Goal: Submit feedback/report problem: Submit feedback/report problem

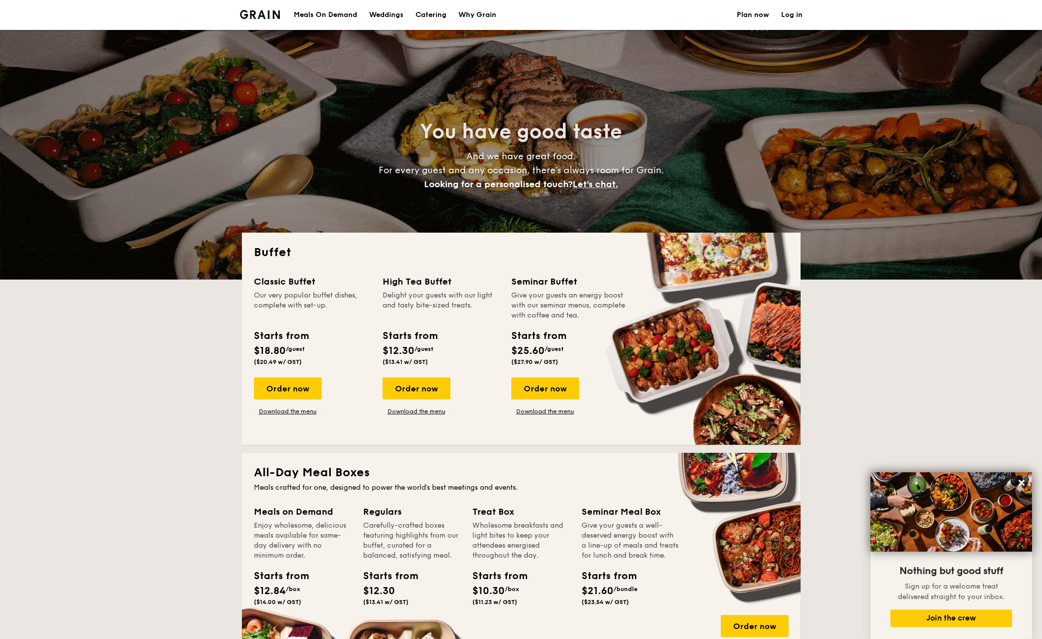
select select
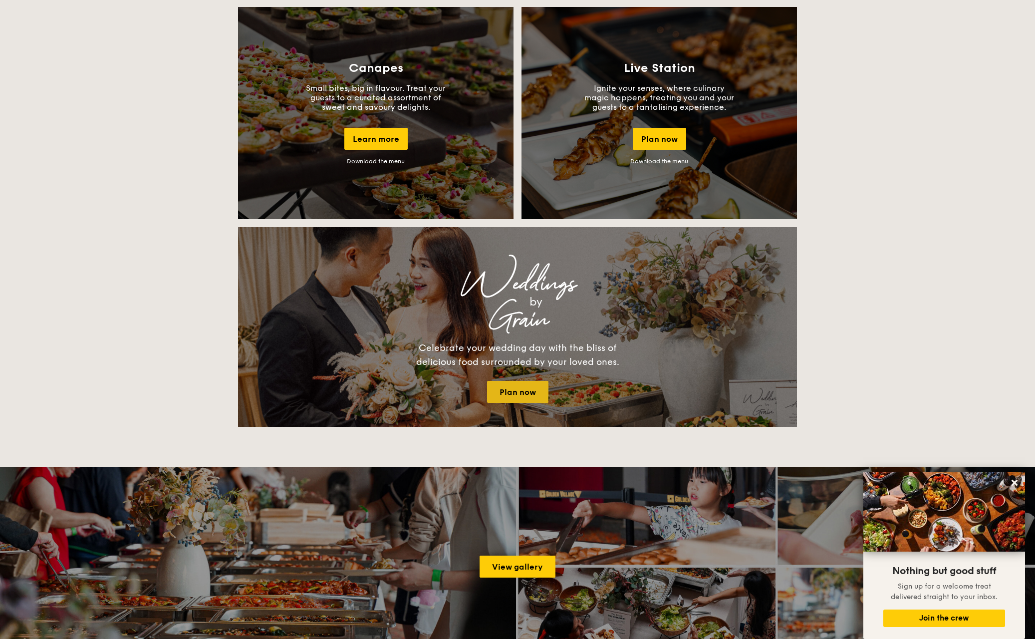
click at [507, 389] on link "Plan now" at bounding box center [517, 392] width 61 height 22
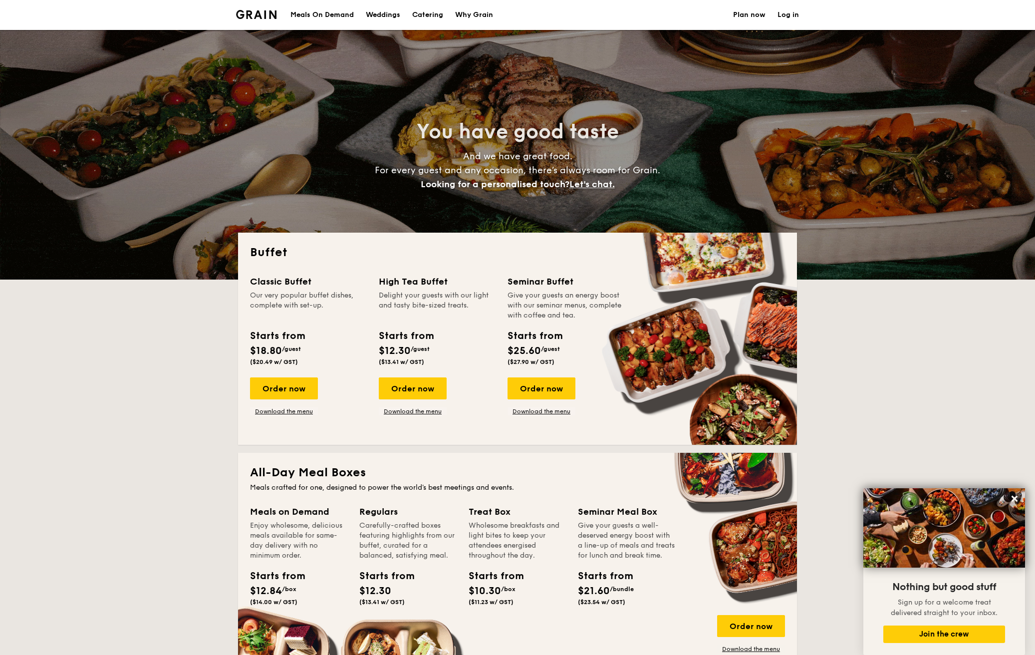
select select
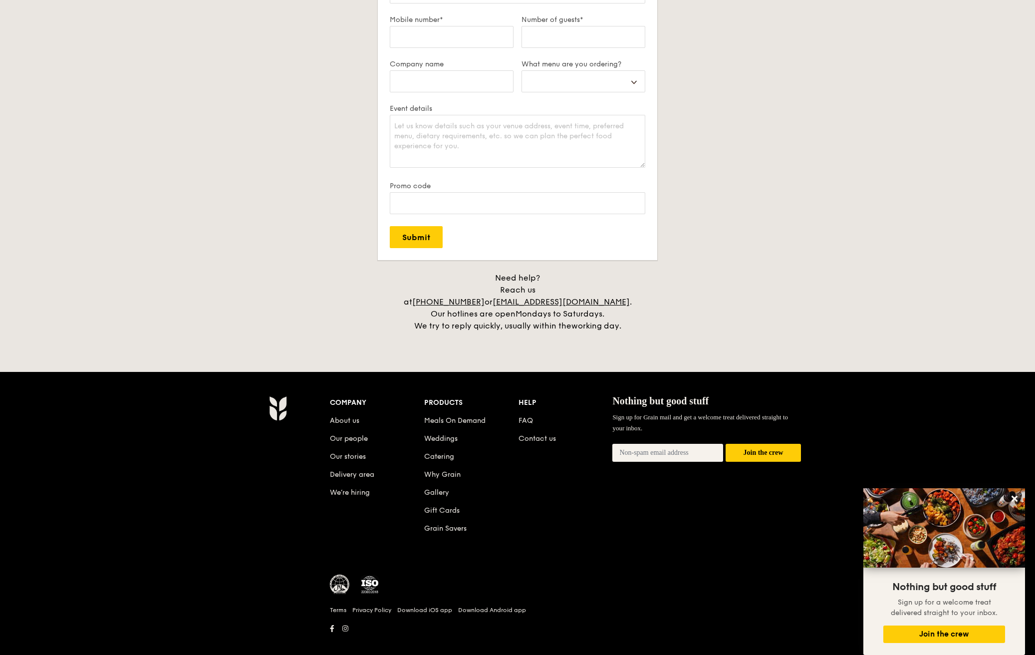
scroll to position [1848, 0]
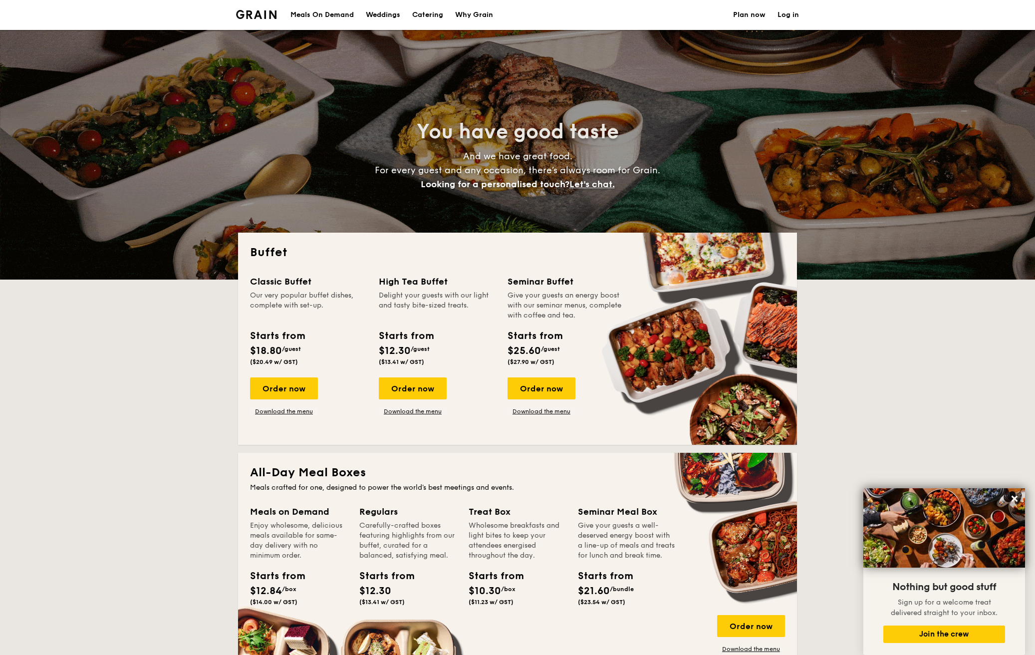
select select
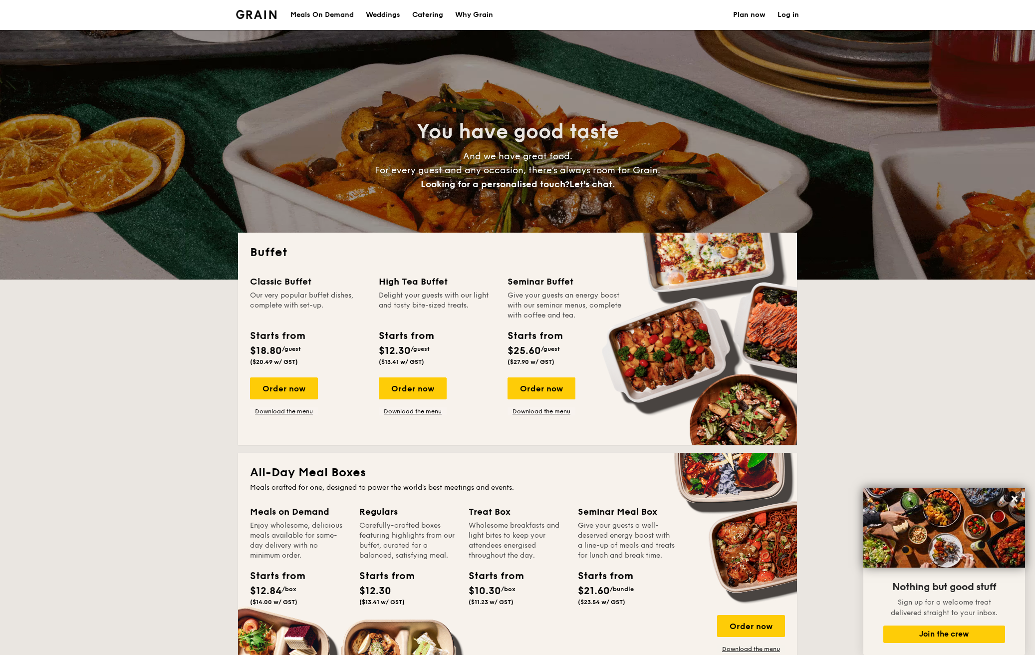
click at [598, 183] on span "Let's chat." at bounding box center [591, 184] width 45 height 11
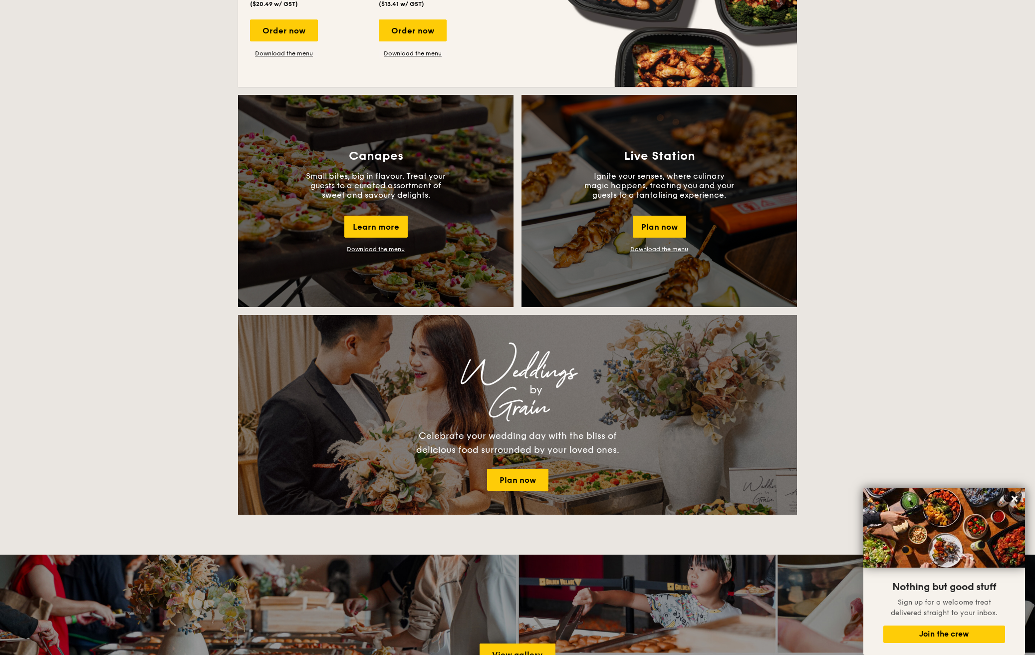
scroll to position [783, 0]
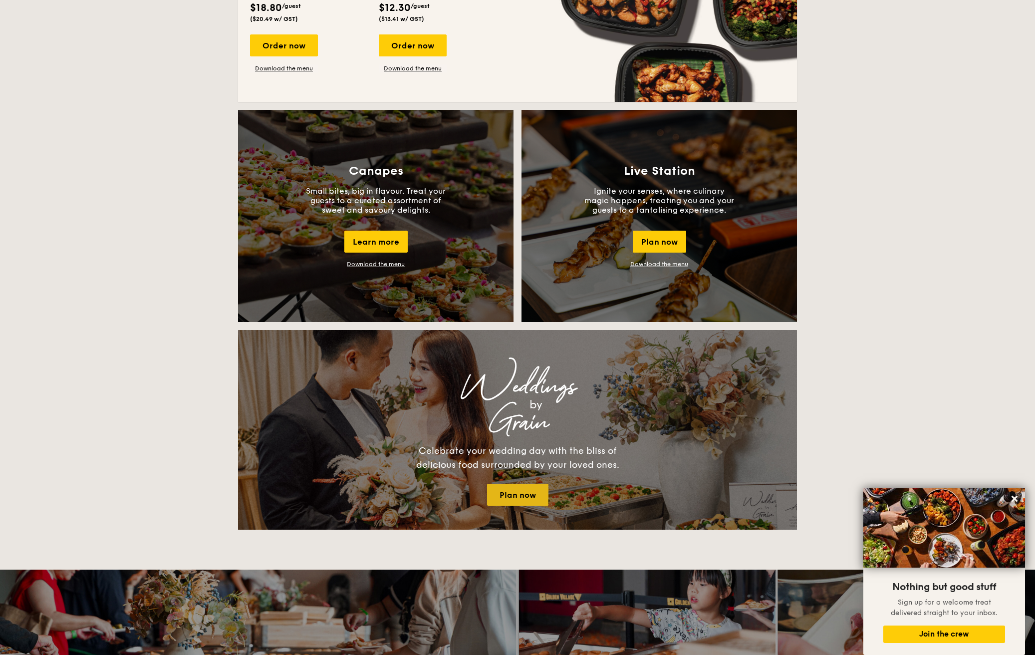
click at [501, 487] on link "Plan now" at bounding box center [517, 494] width 61 height 22
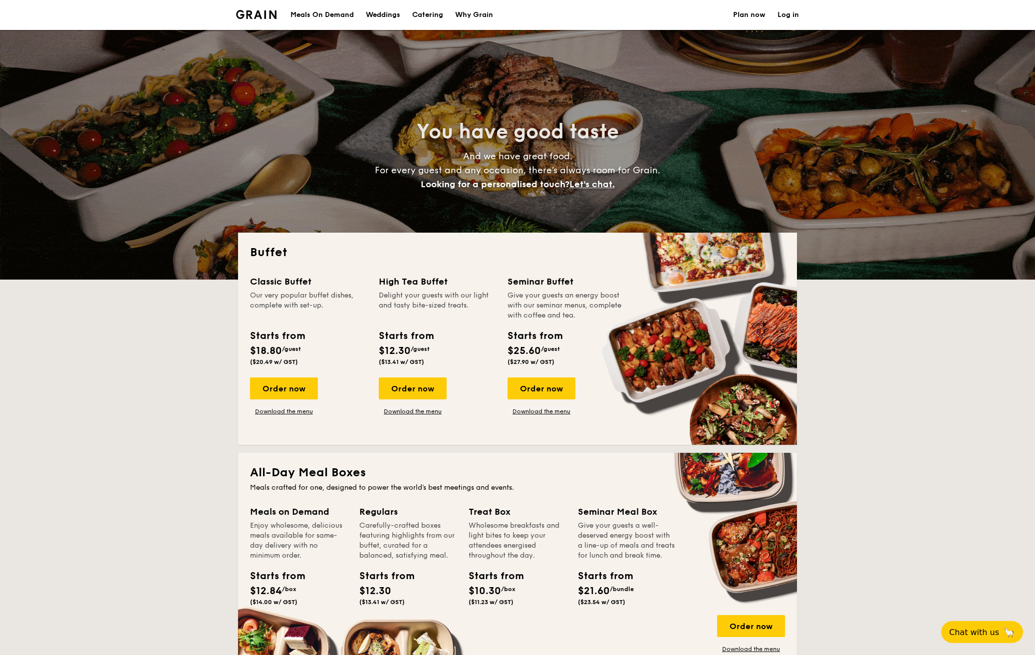
select select
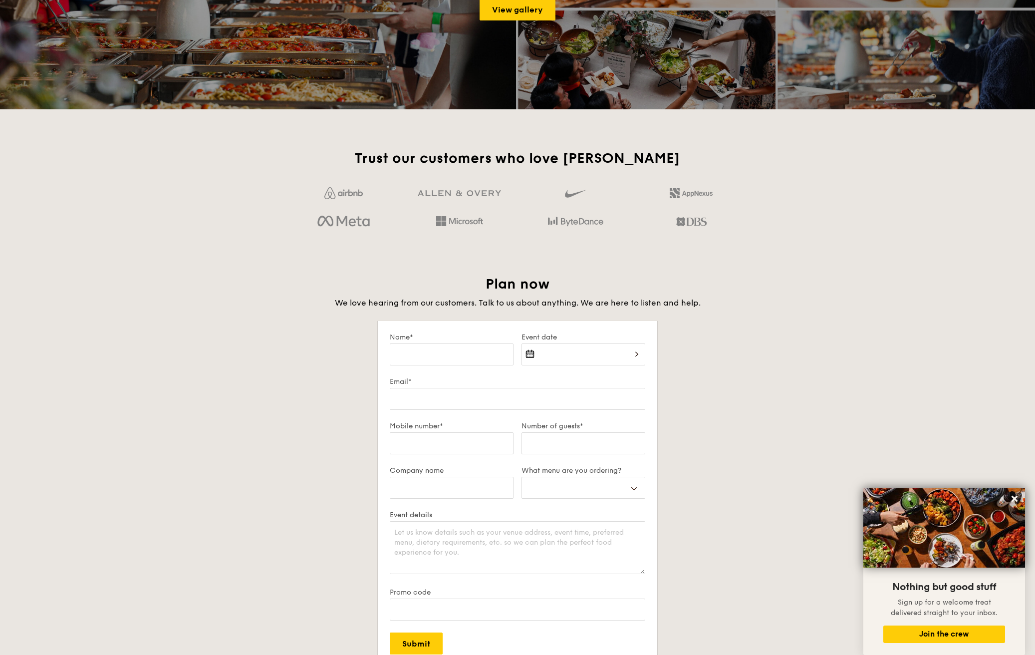
scroll to position [1453, 0]
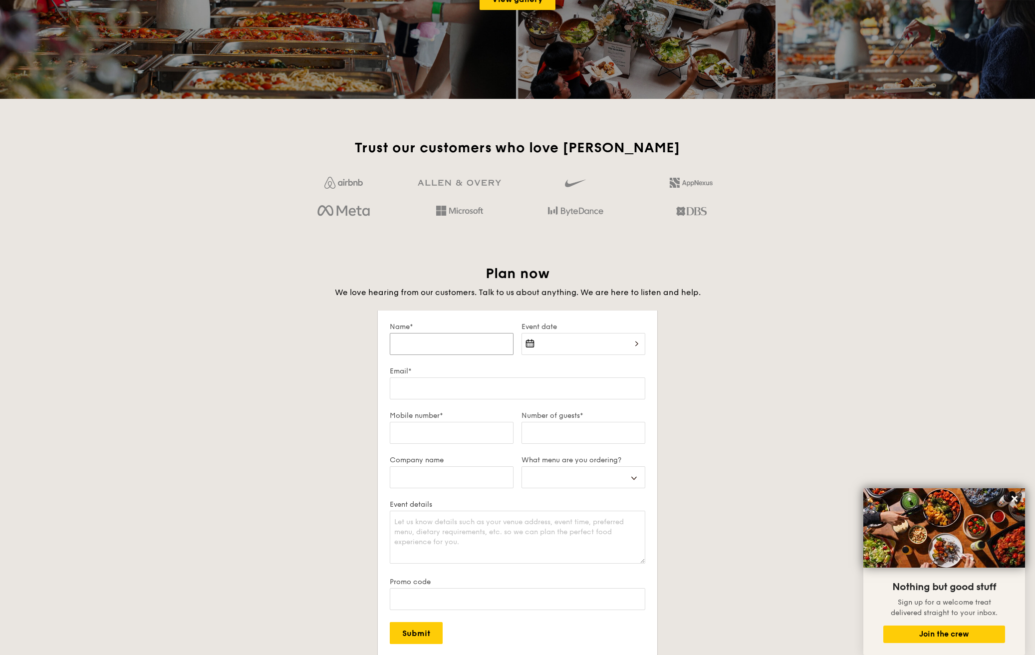
type input "D"
select select
type input "Dy"
select select
type input "Dyl"
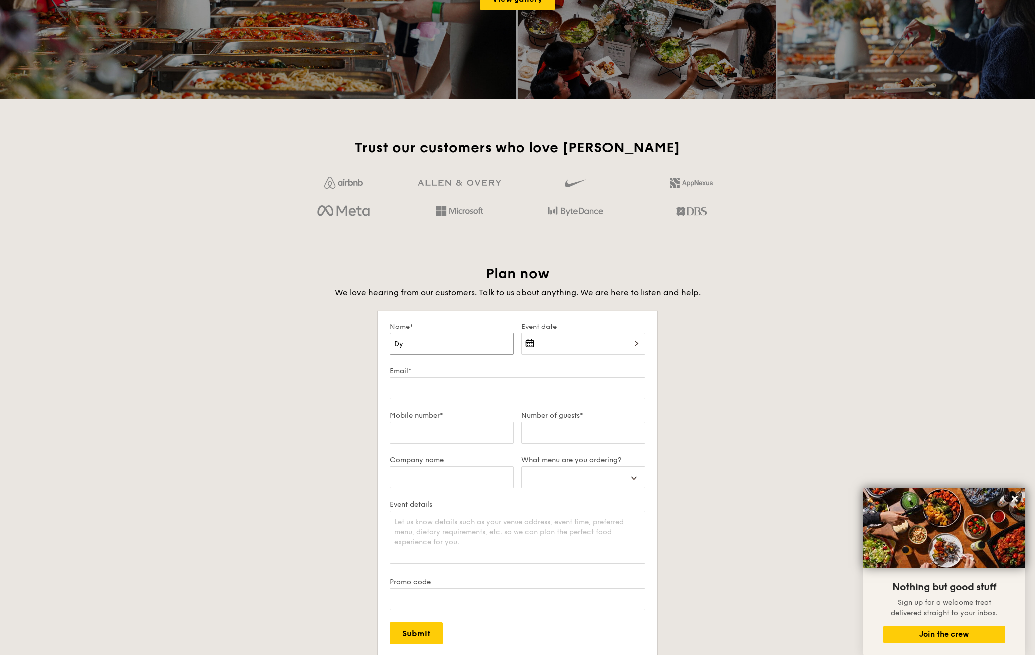
select select
type input "Dyla"
select select
type input "[PERSON_NAME]"
select select
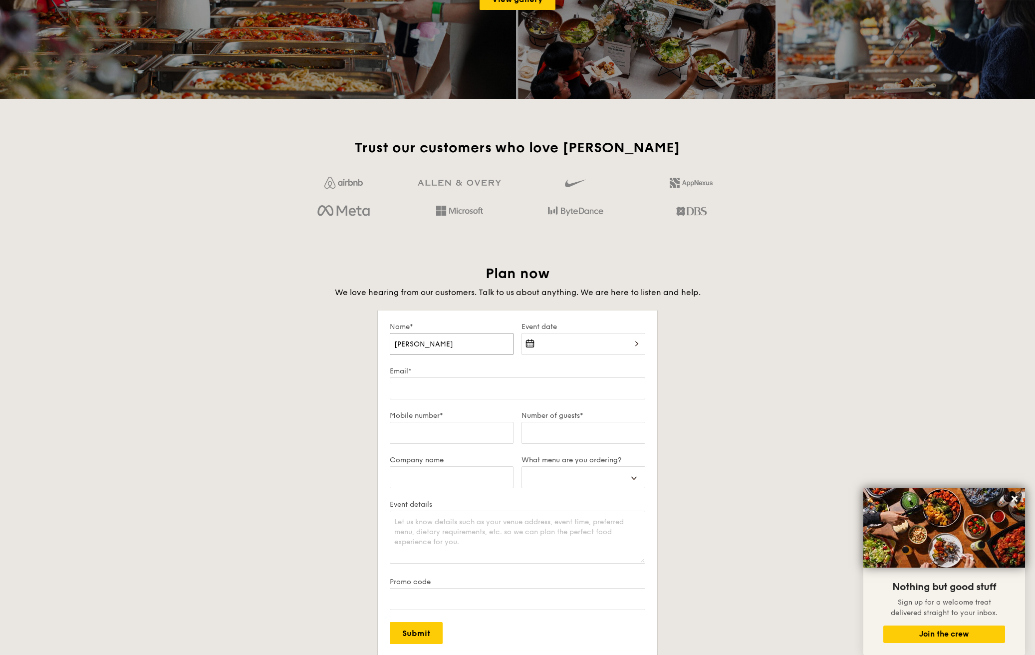
type input "[PERSON_NAME]"
click at [559, 338] on div at bounding box center [583, 350] width 124 height 34
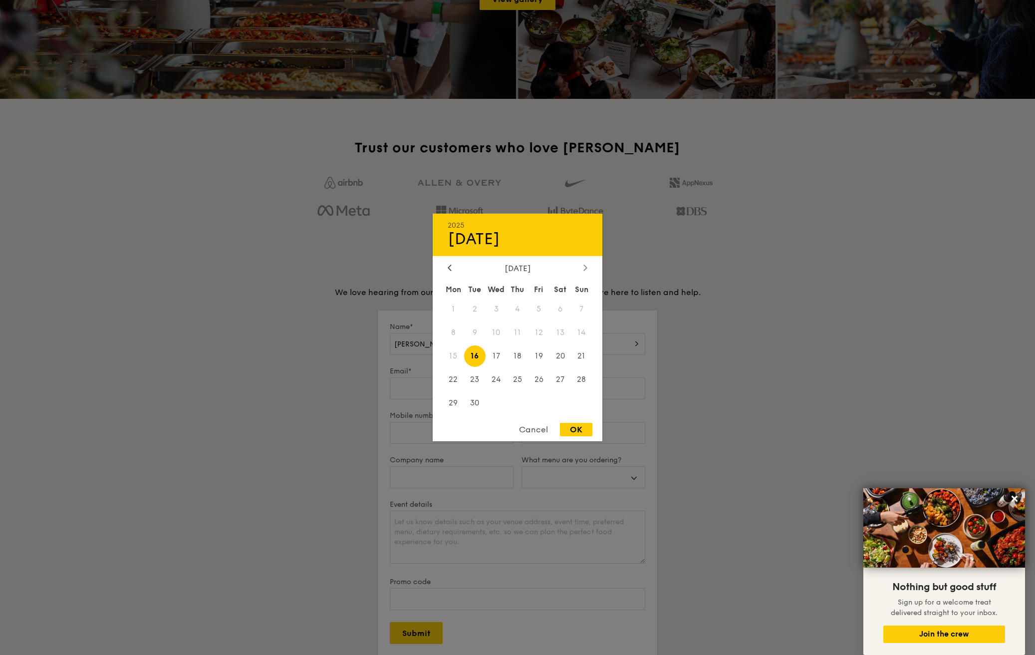
click at [586, 269] on icon at bounding box center [585, 267] width 3 height 6
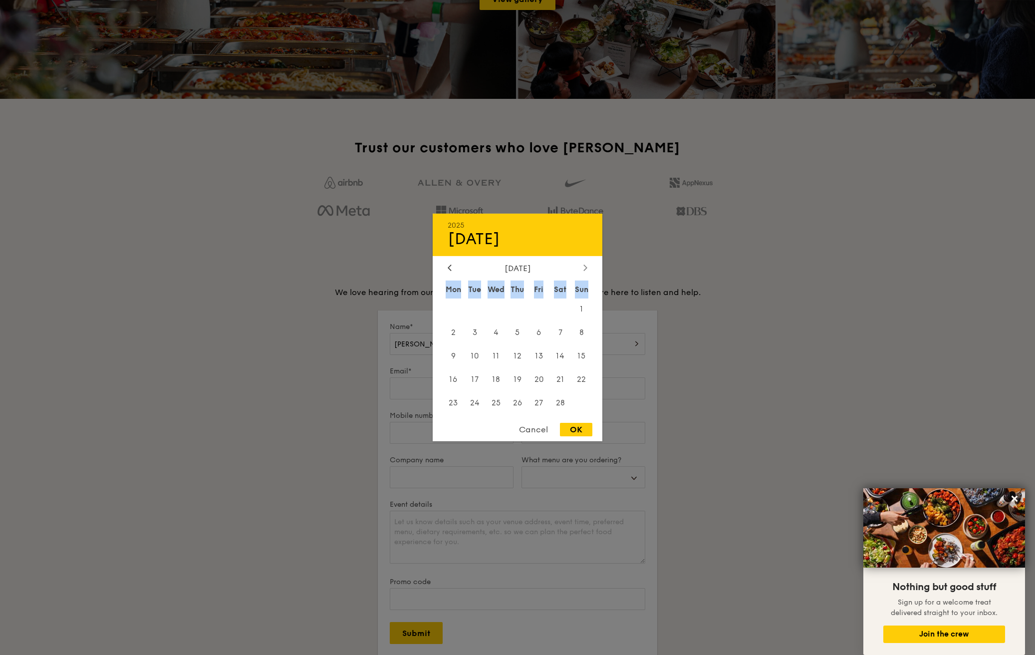
click at [586, 269] on icon at bounding box center [585, 267] width 3 height 6
click at [586, 280] on div "Sun" at bounding box center [581, 289] width 21 height 18
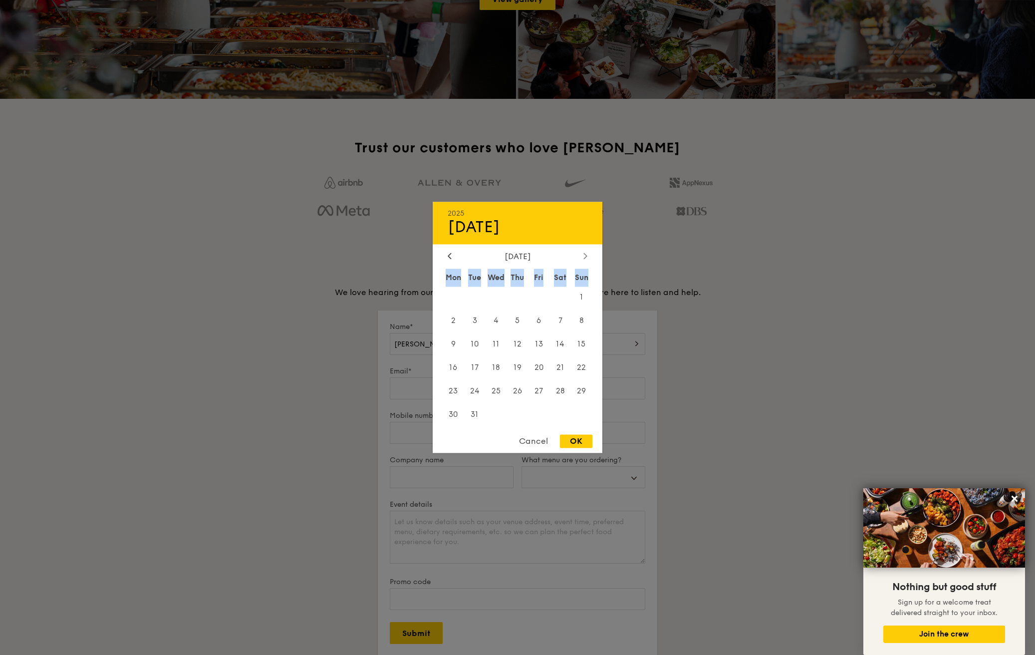
click at [585, 256] on icon at bounding box center [585, 255] width 4 height 6
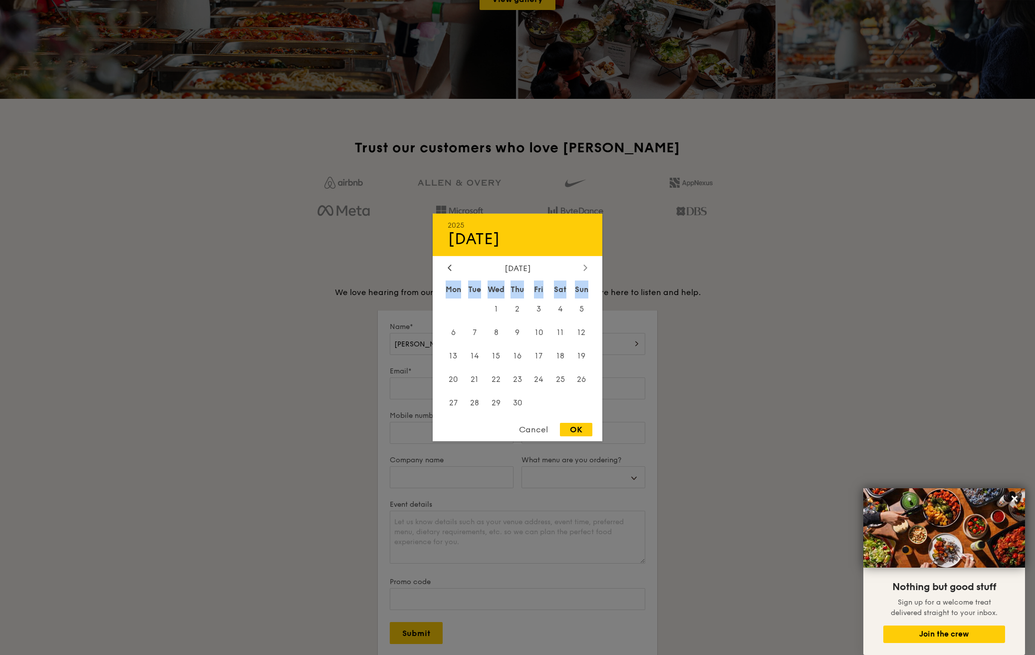
click at [585, 256] on div "2025 Sep 16 April 2026 Mon Tue Wed Thu Fri Sat Sun 1 2 3 4 5 6 7 8 9 10 11 12 1…" at bounding box center [518, 328] width 170 height 228
click at [585, 268] on icon at bounding box center [585, 267] width 4 height 6
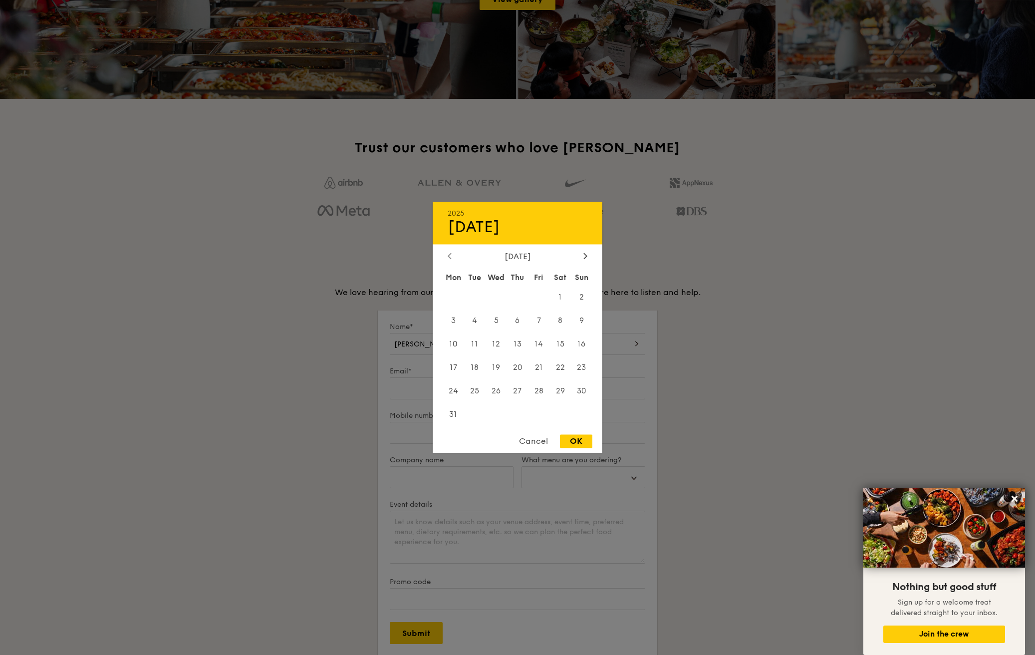
click at [447, 257] on div at bounding box center [449, 255] width 9 height 9
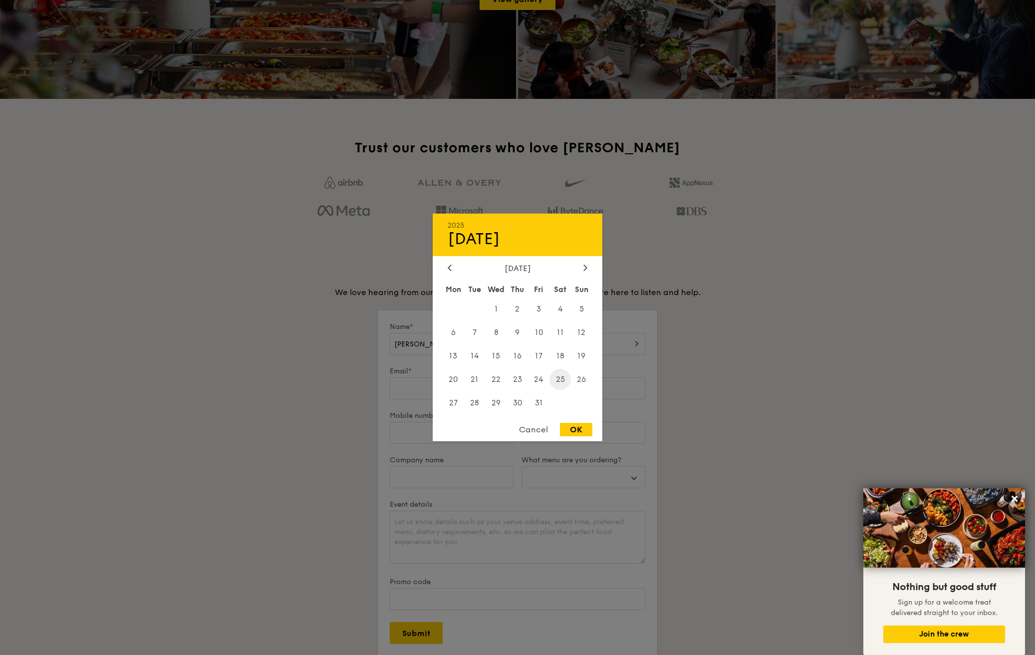
click at [558, 377] on span "25" at bounding box center [559, 378] width 21 height 21
click at [577, 426] on div "OK" at bounding box center [576, 429] width 32 height 13
type input "Jul 25, 2026"
select select
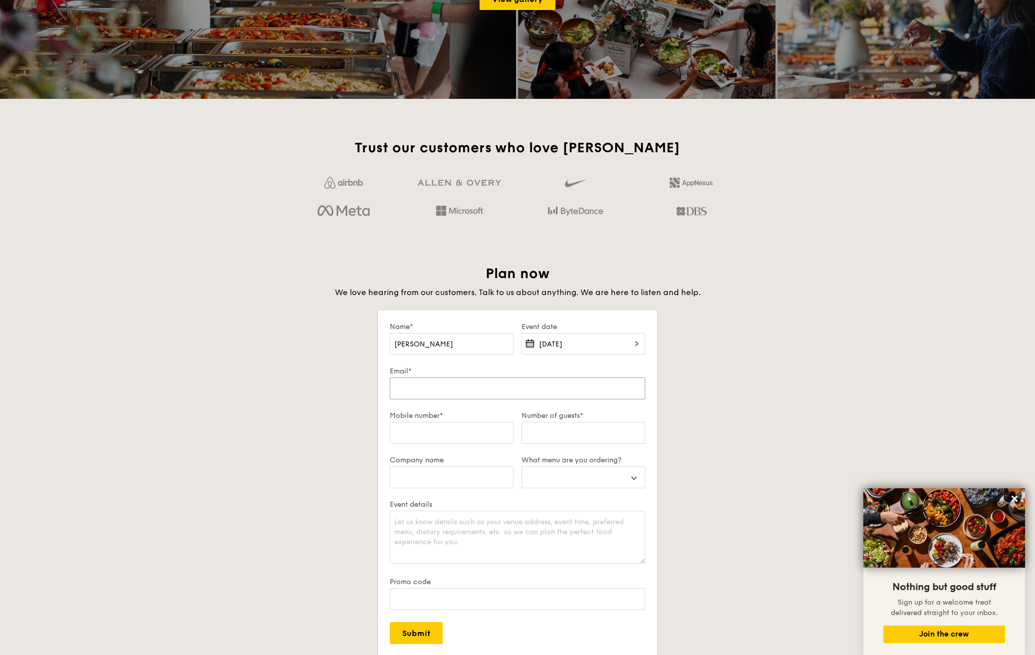
type input "d"
select select
type input "dy"
select select
type input "dyl"
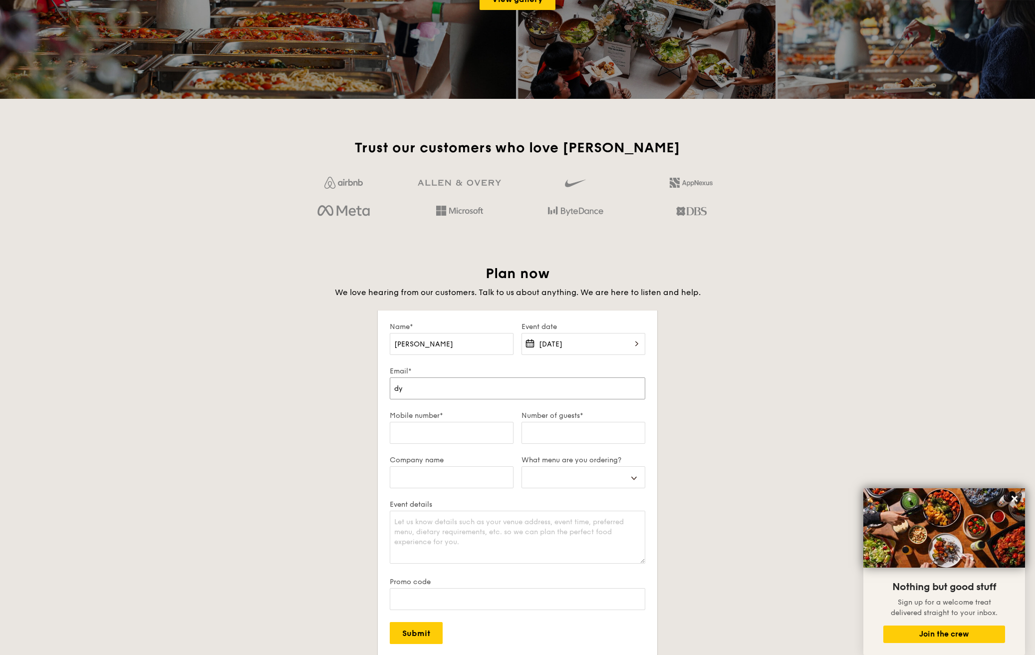
select select
type input "dyla"
select select
type input "dylan"
select select
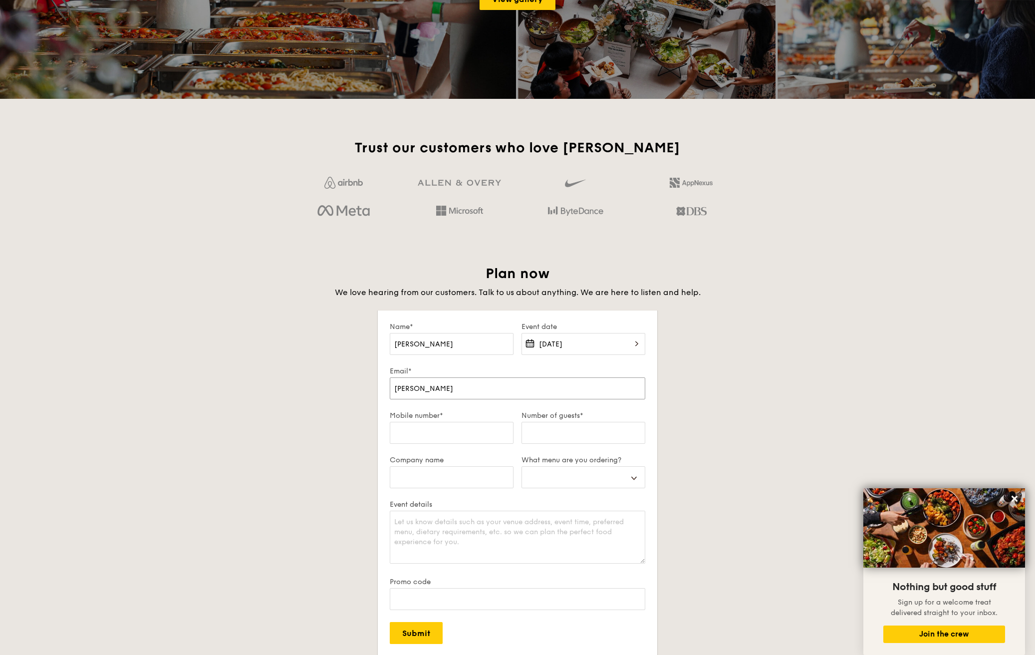
type input "dylan."
select select
type input "dylan.k"
select select
type input "dylan.kw"
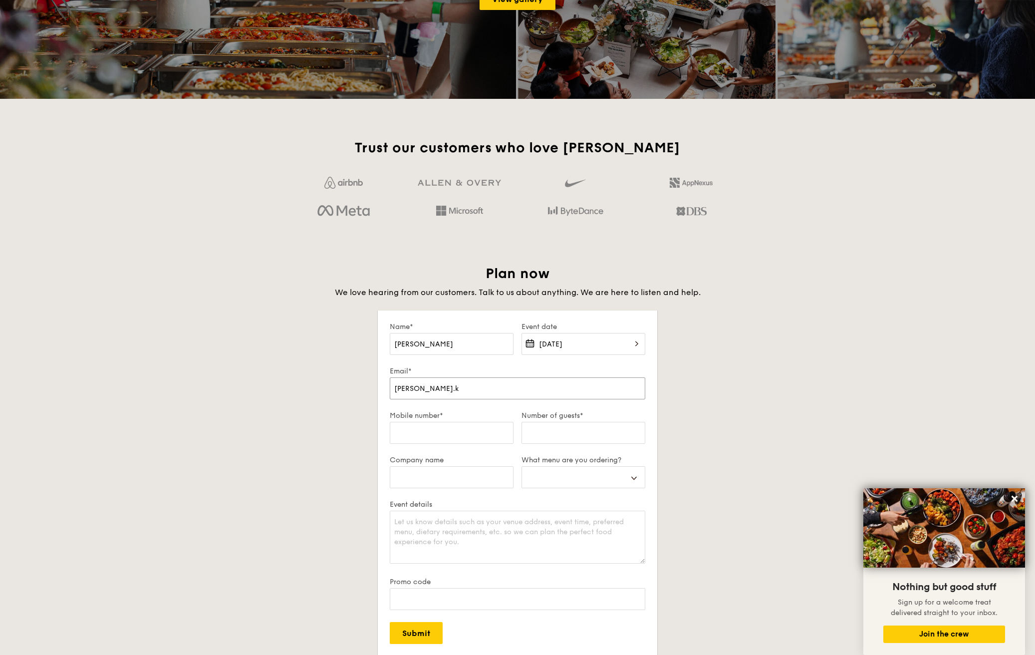
select select
type input "dylan.kwo"
select select
type input "dylan.kwok"
select select
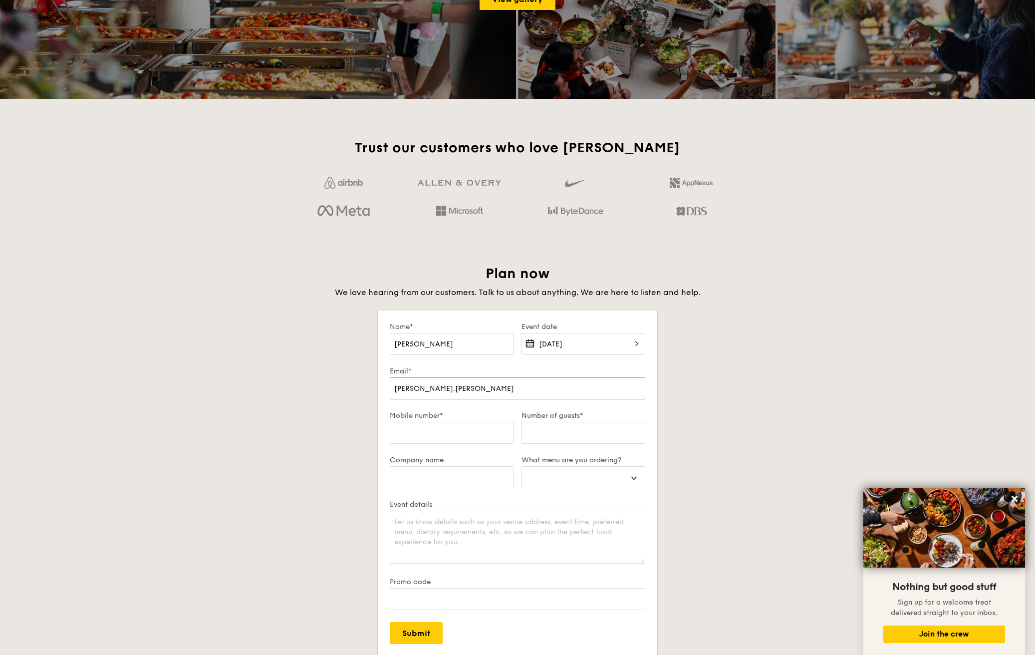
type input "dylan.kwok@"
select select
type input "dylan.kwok@y"
select select
type input "dylan.kwok@ya"
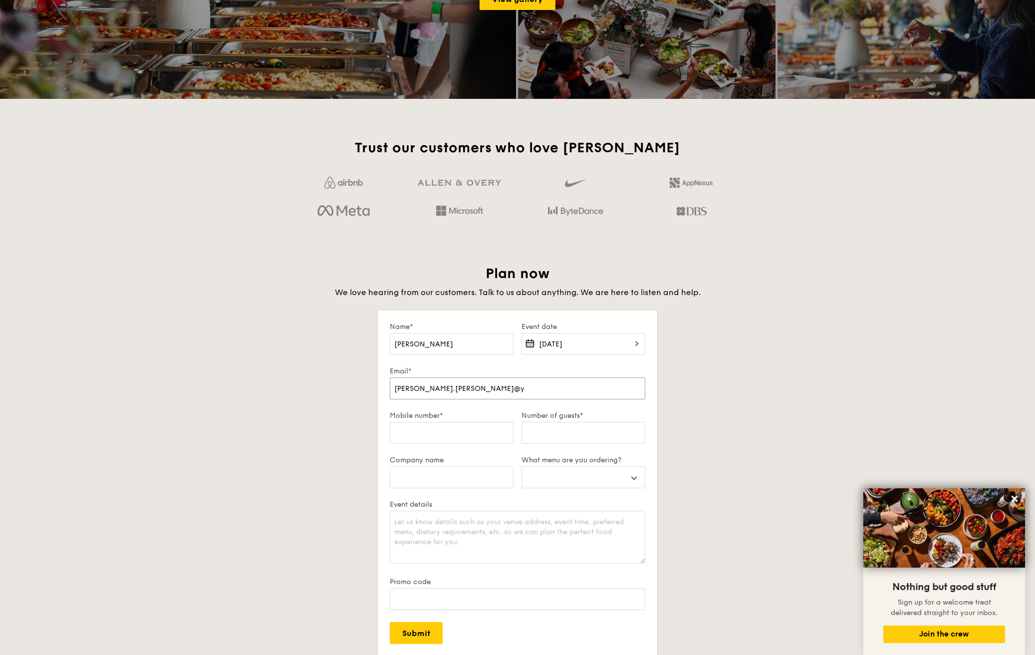
select select
type input "dylan.kwok@yah"
select select
type input "dylan.kwok@yaho"
select select
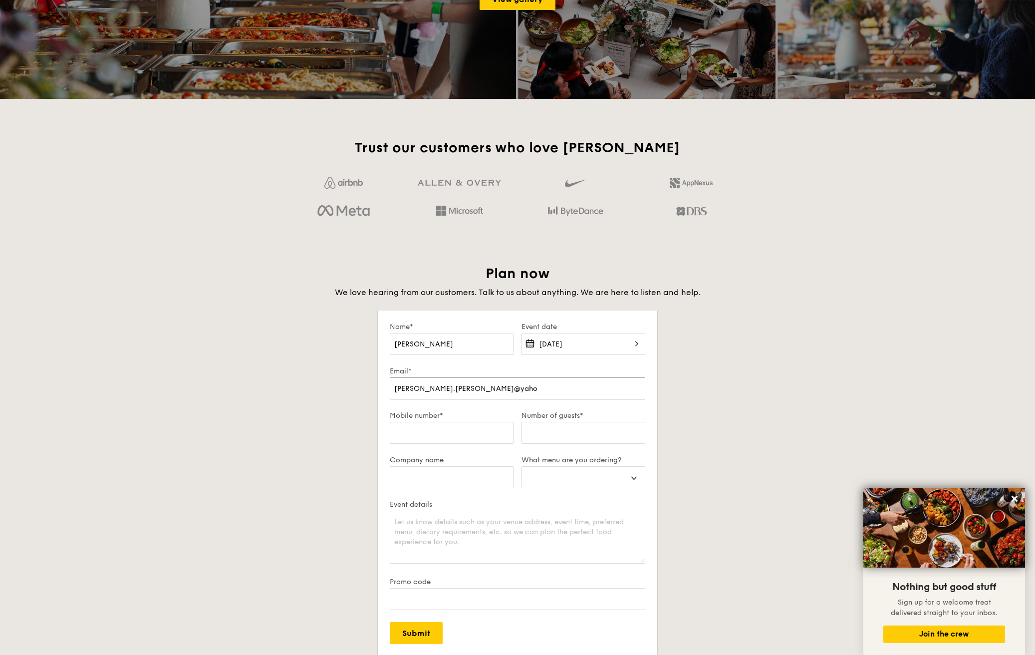
type input "dylan.kwok@yahoo"
select select
type input "dylan.kwok@yahoo."
select select
type input "dylan.kwok@yahoo.c"
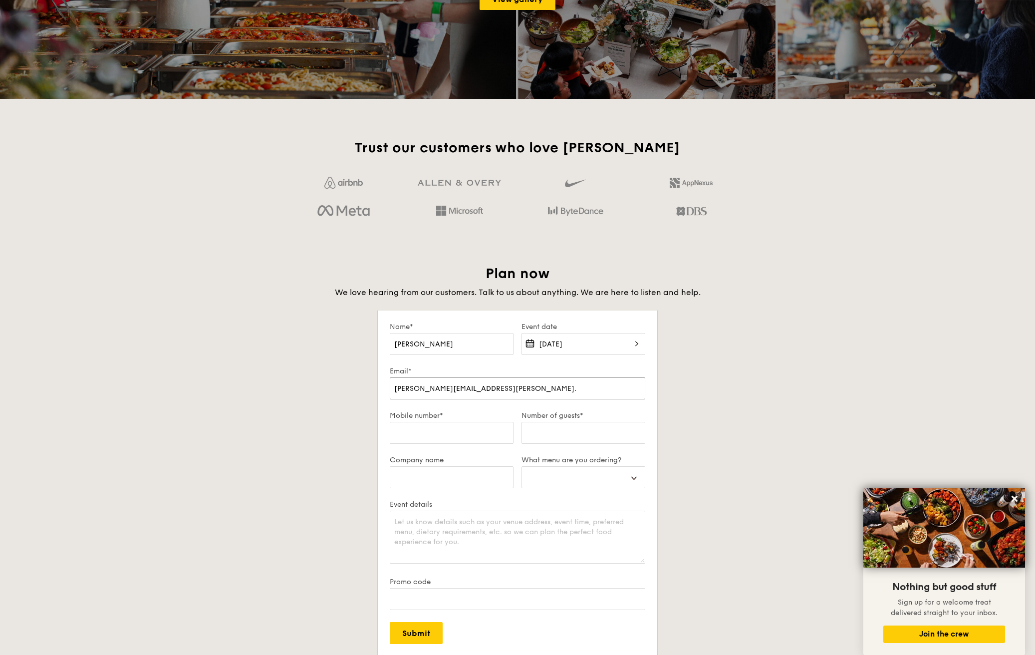
select select
type input "dylan.kwok@yahoo.co"
select select
type input "dylan.kwok@yahoo.com"
select select
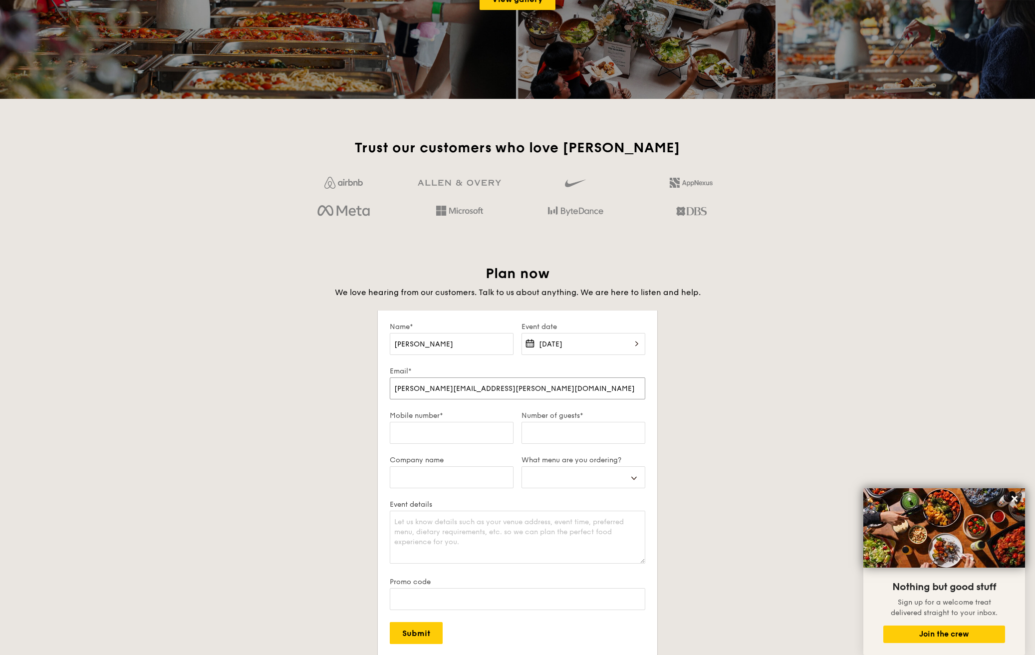
type input "dylan.kwok@yahoo.com"
type input "8"
select select
type input "87"
select select
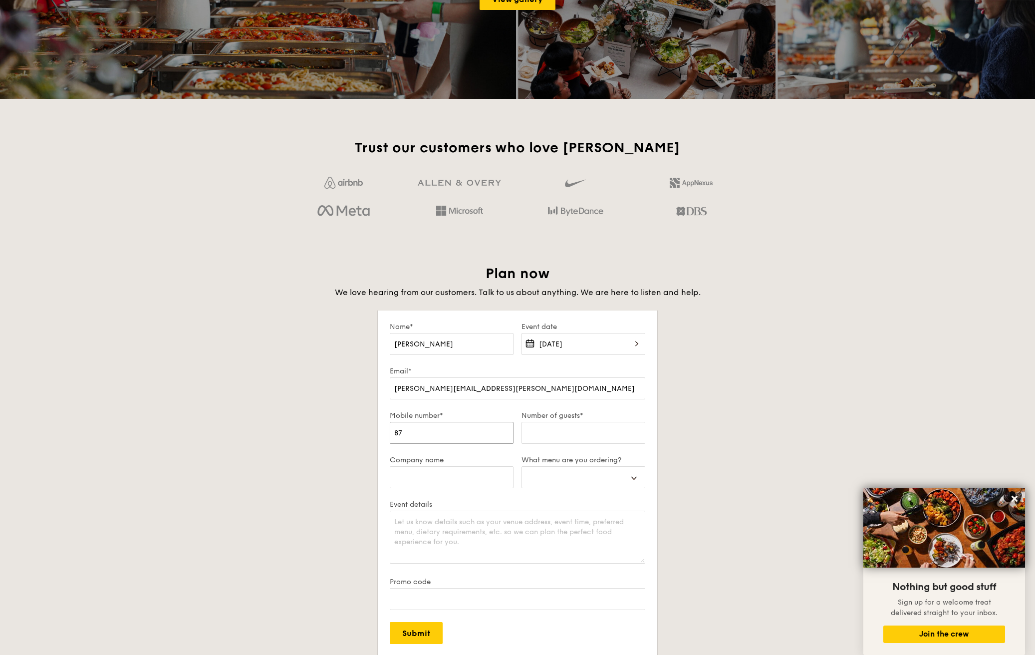
type input "876"
select select
type input "8768"
select select
type input "87681"
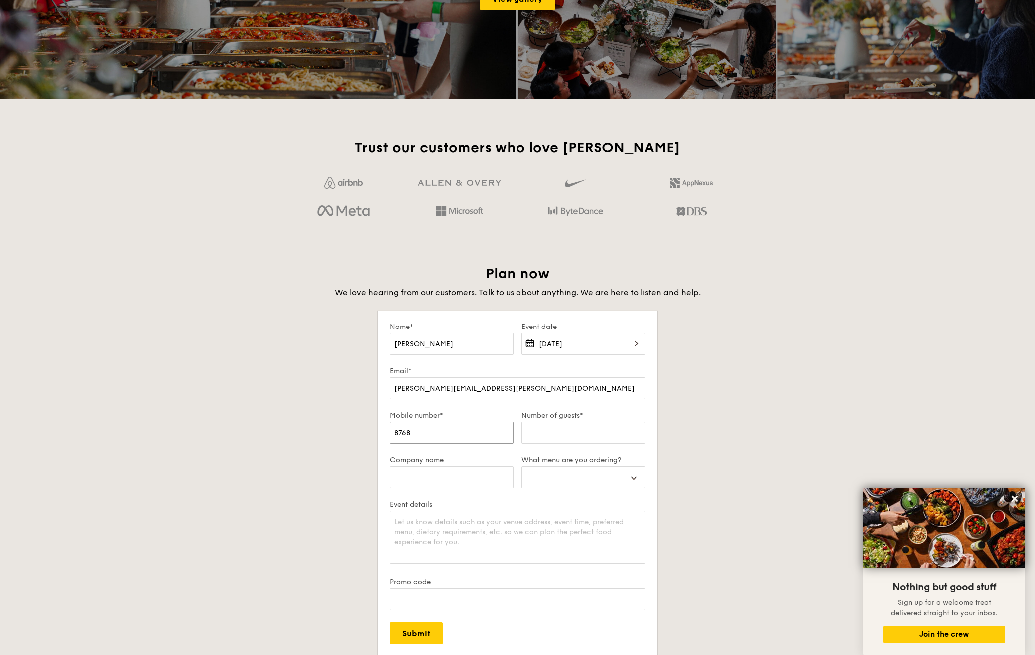
select select
type input "876816"
select select
type input "8768160"
select select
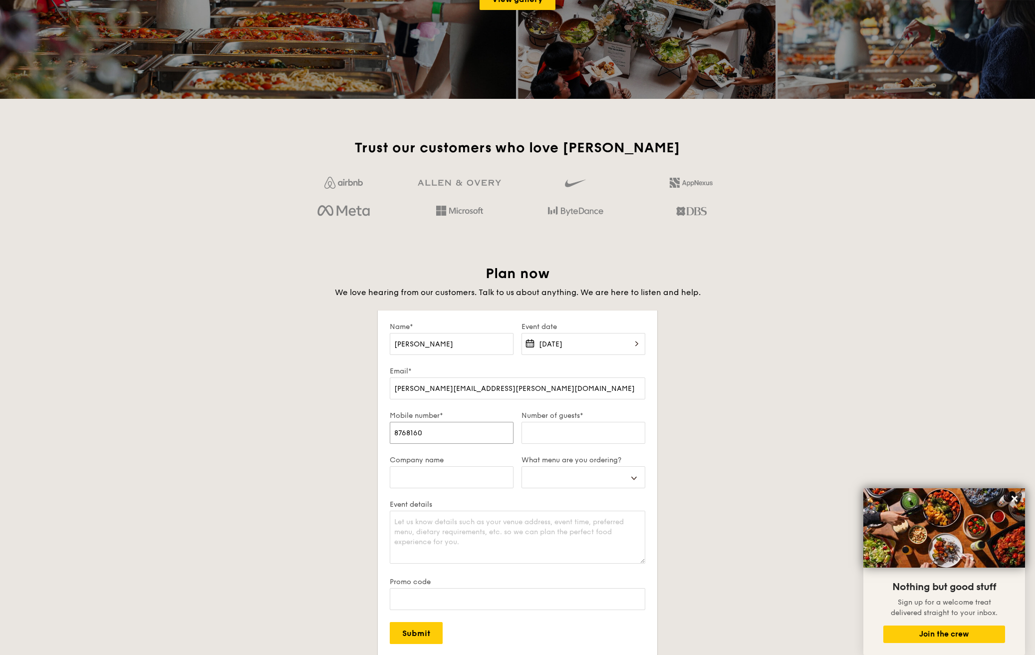
type input "87681603"
select select
type input "87681603"
click at [546, 434] on input "Number of guests*" at bounding box center [583, 433] width 124 height 22
type input "1"
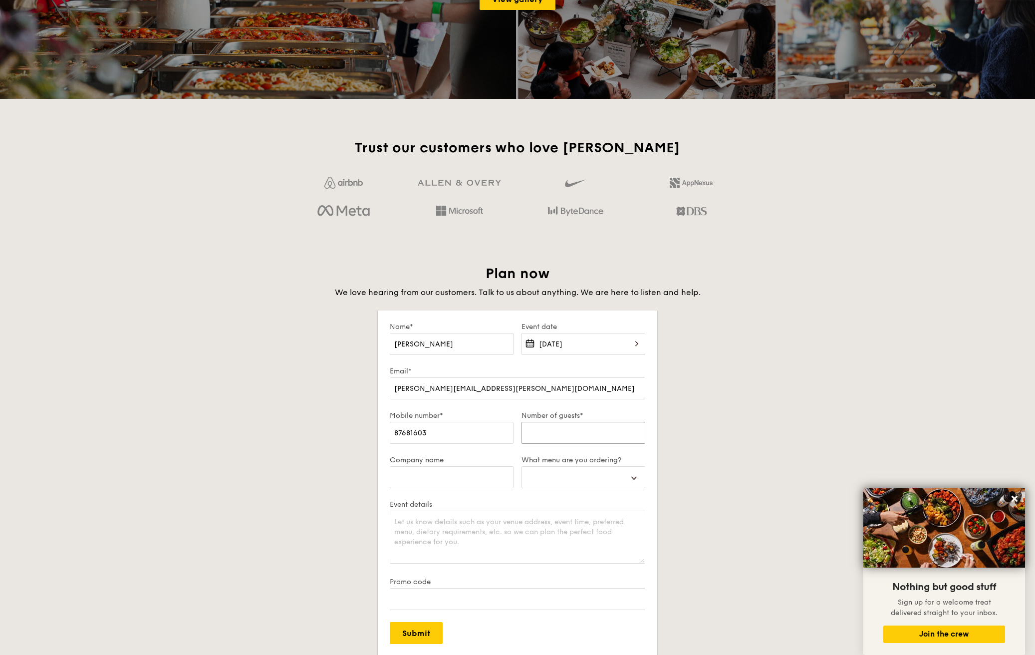
select select
type input "15"
select select
type input "150"
select select
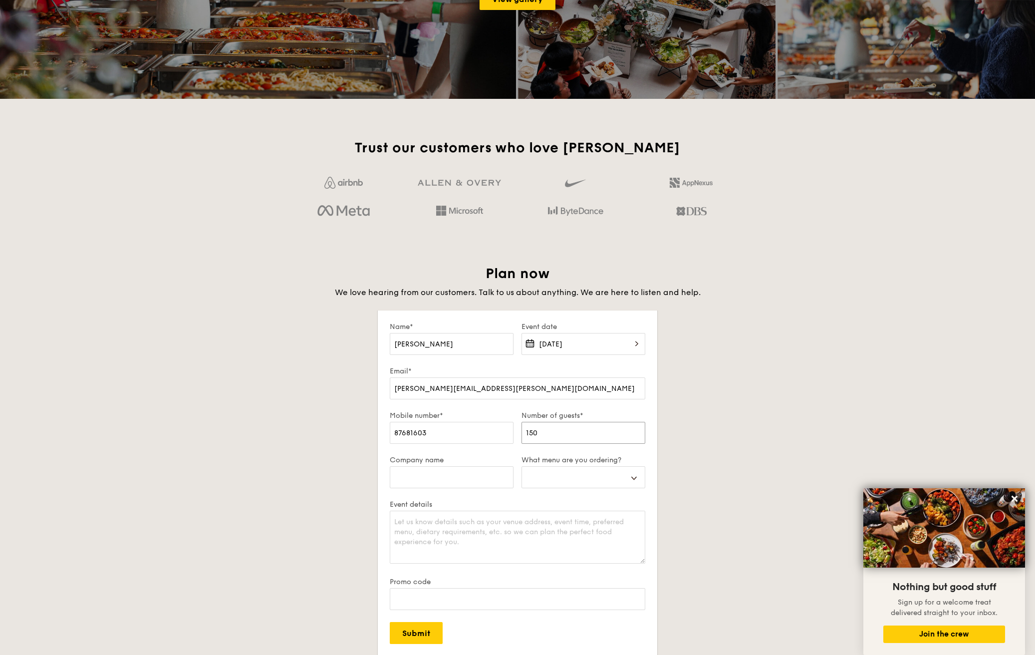
type input "150"
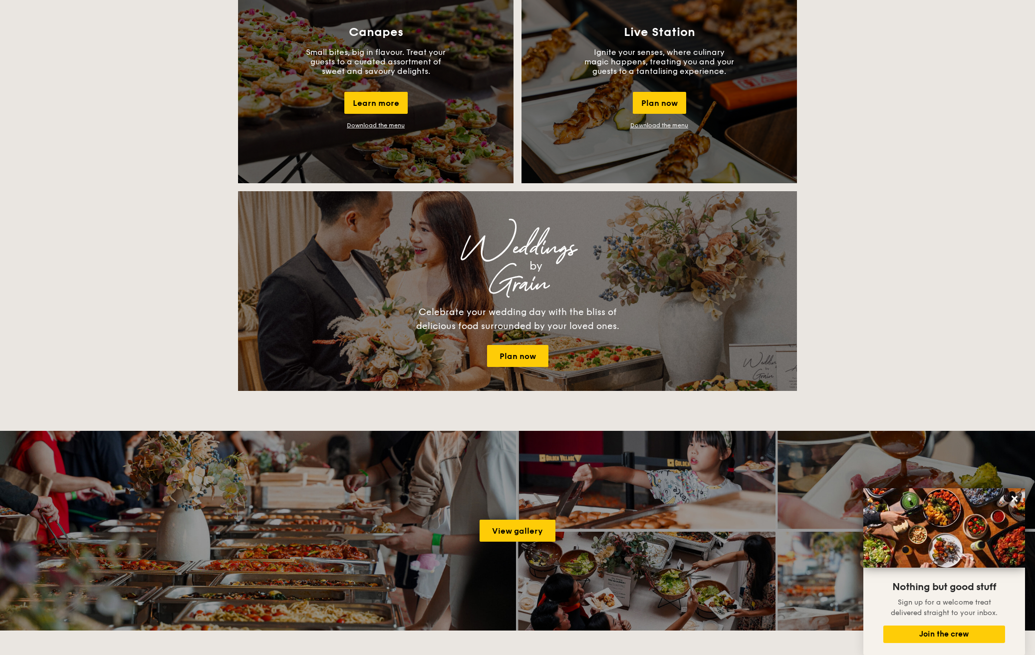
scroll to position [911, 0]
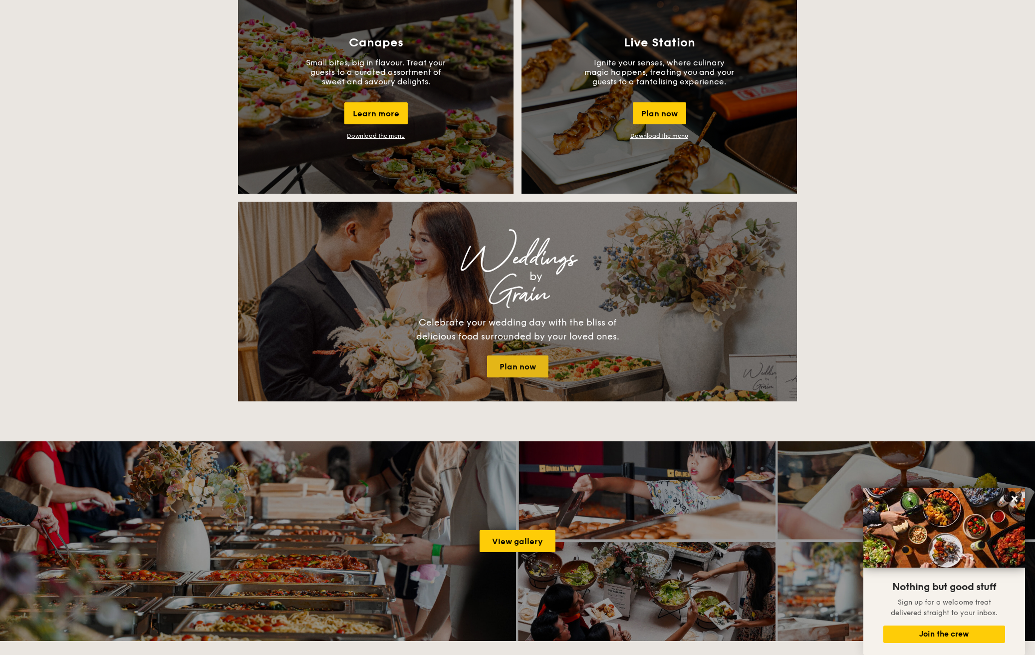
click at [528, 368] on link "Plan now" at bounding box center [517, 366] width 61 height 22
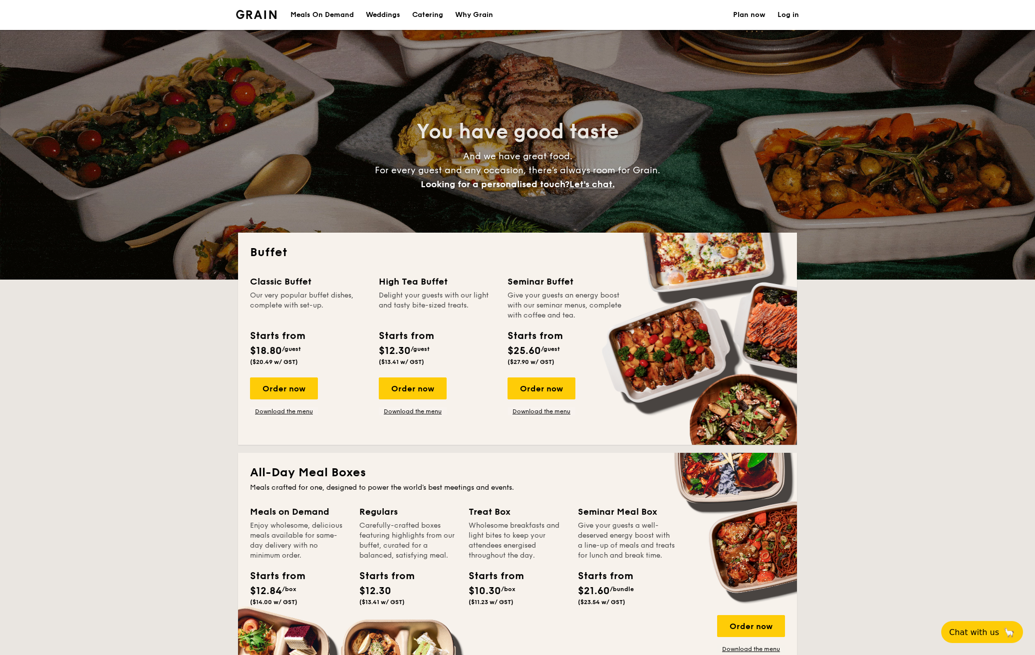
select select
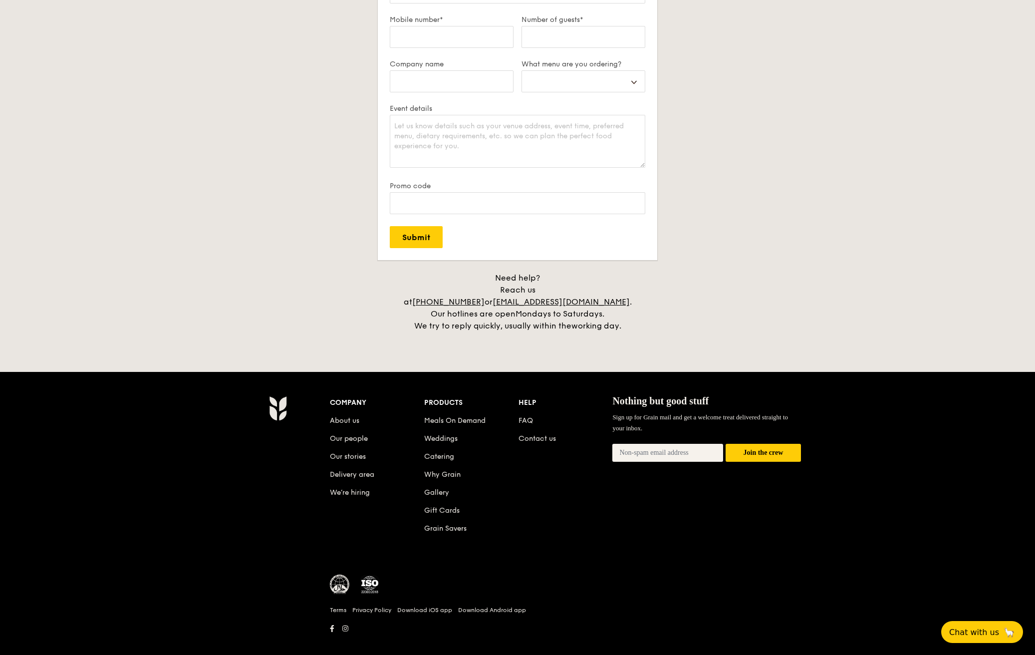
scroll to position [1848, 0]
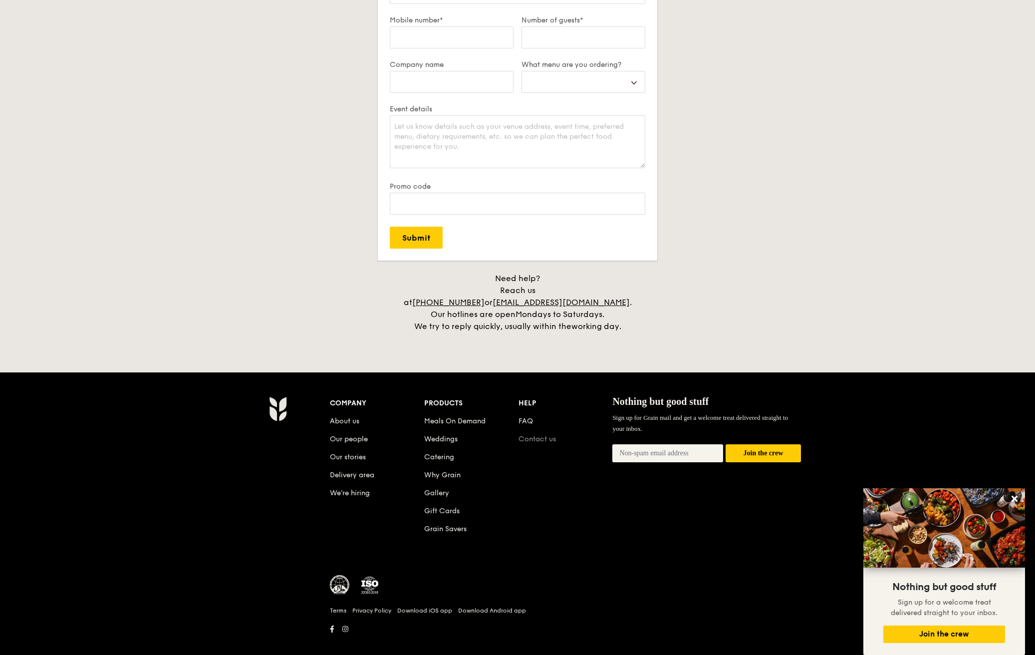
click at [541, 435] on link "Contact us" at bounding box center [536, 439] width 37 height 8
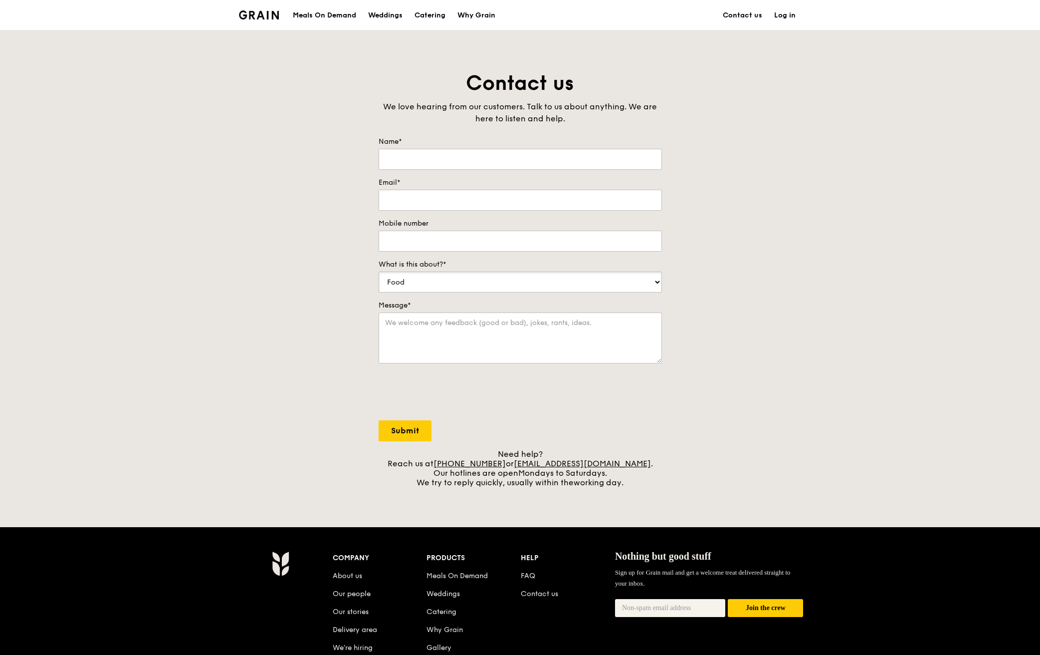
select select "Others"
type input "[PERSON_NAME]"
type input "[PERSON_NAME][EMAIL_ADDRESS][PERSON_NAME][DOMAIN_NAME]"
type input "8"
click at [465, 317] on textarea "Message*" at bounding box center [520, 337] width 283 height 51
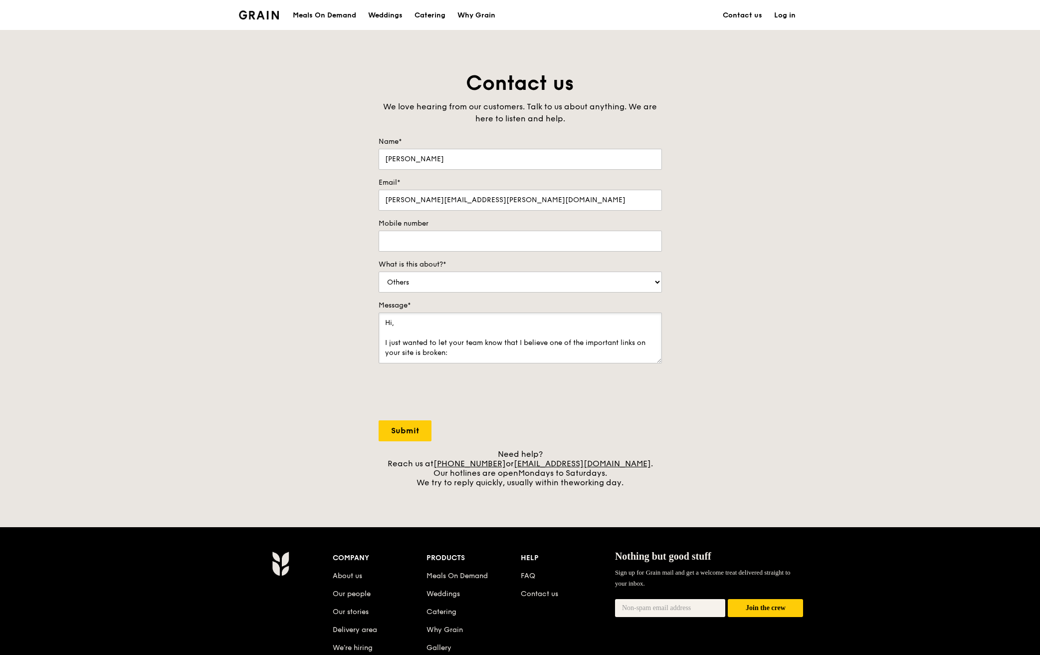
paste textarea "https://occasions.grain.com.sg/weddings"
type textarea "Hi, I just wanted to let your team know that I believe one of the important lin…"
click at [397, 426] on input "Submit" at bounding box center [405, 430] width 53 height 21
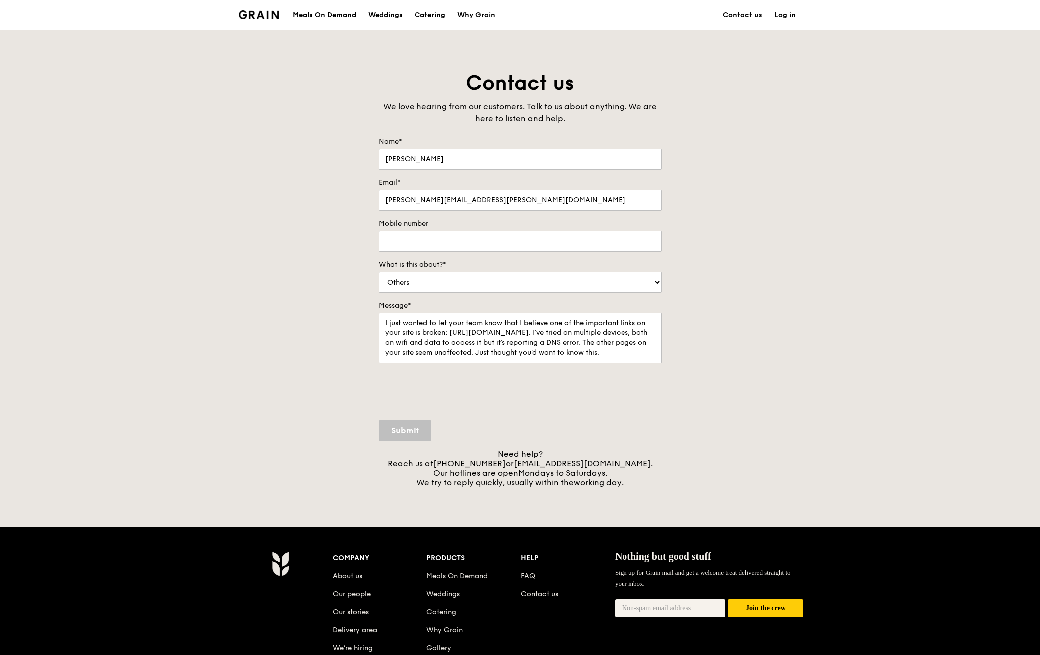
select select "Food"
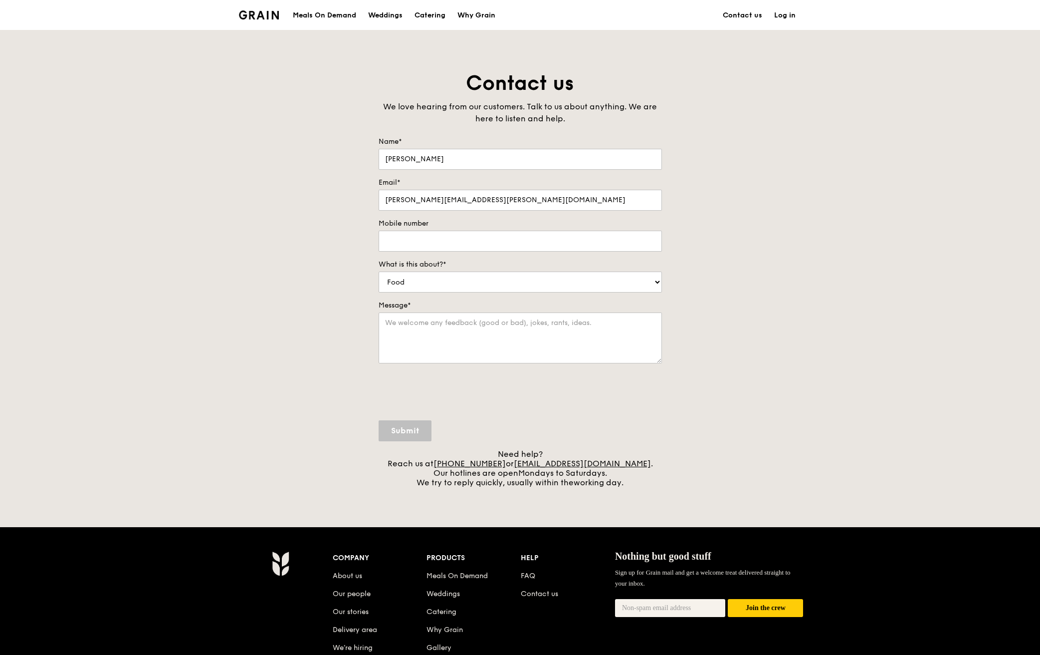
scroll to position [0, 0]
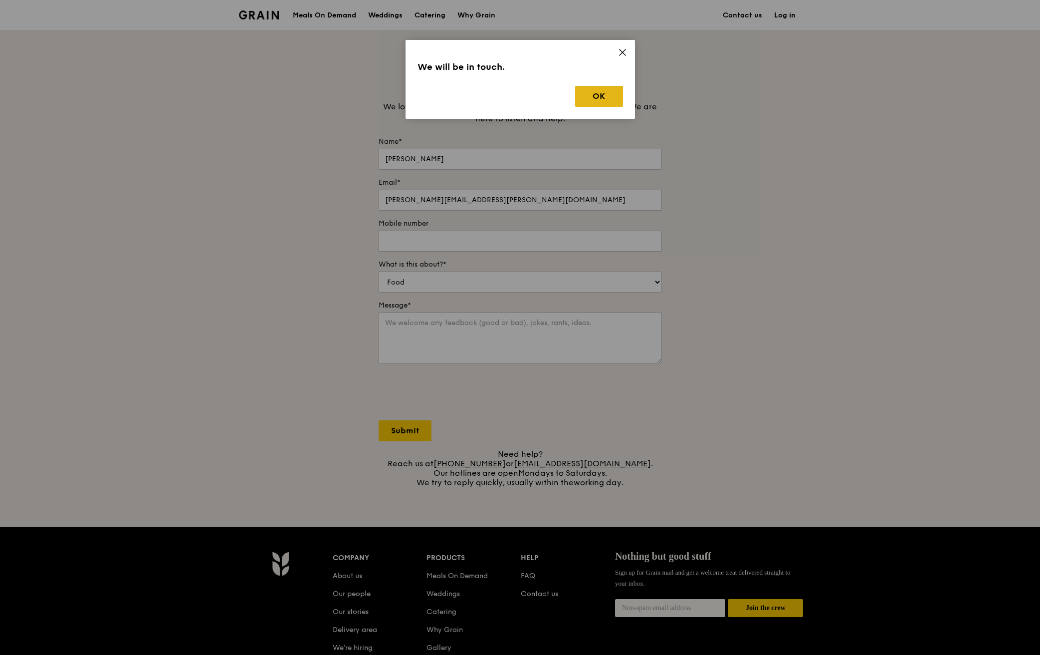
click at [601, 95] on button "OK" at bounding box center [599, 96] width 48 height 21
